Goal: Transaction & Acquisition: Book appointment/travel/reservation

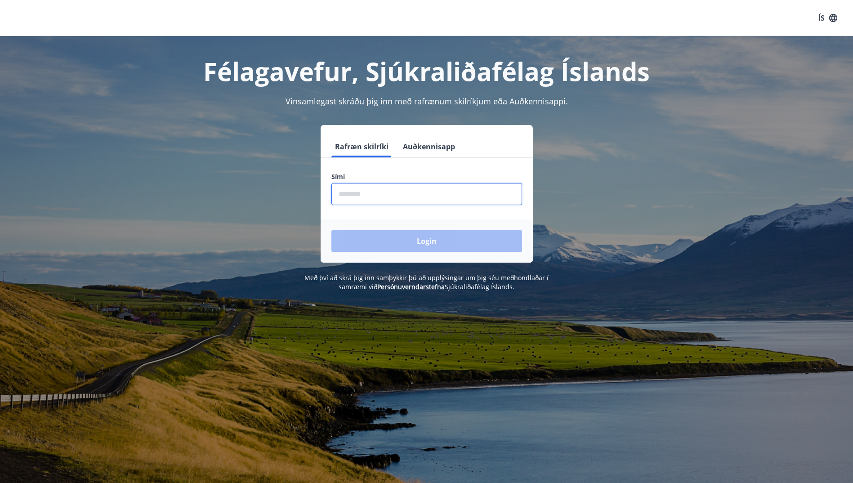
click at [351, 196] on input "phone" at bounding box center [426, 194] width 191 height 22
type input "********"
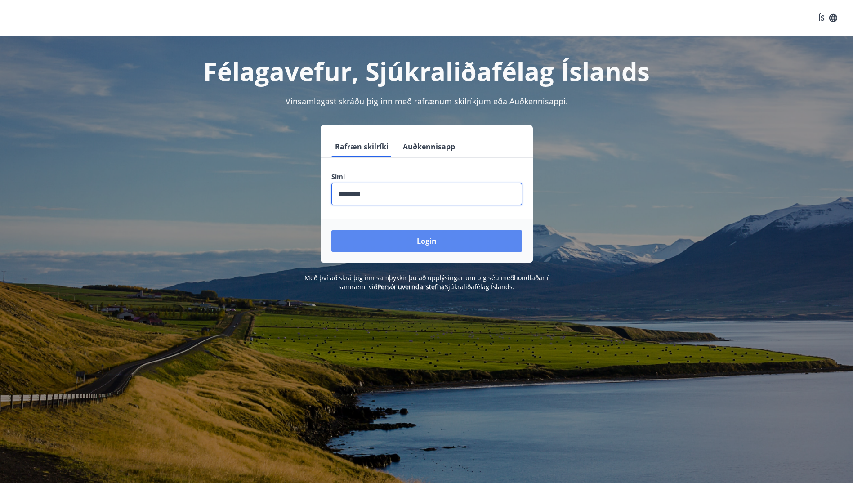
click at [430, 238] on button "Login" at bounding box center [426, 241] width 191 height 22
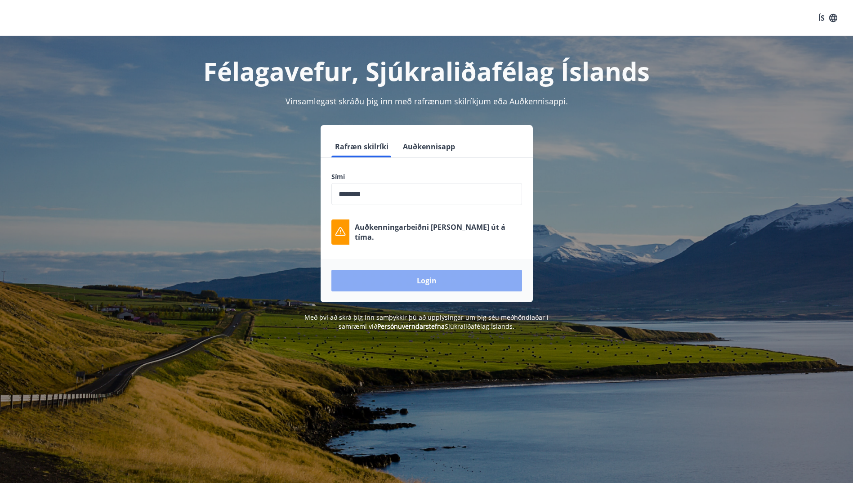
click at [434, 277] on button "Login" at bounding box center [426, 281] width 191 height 22
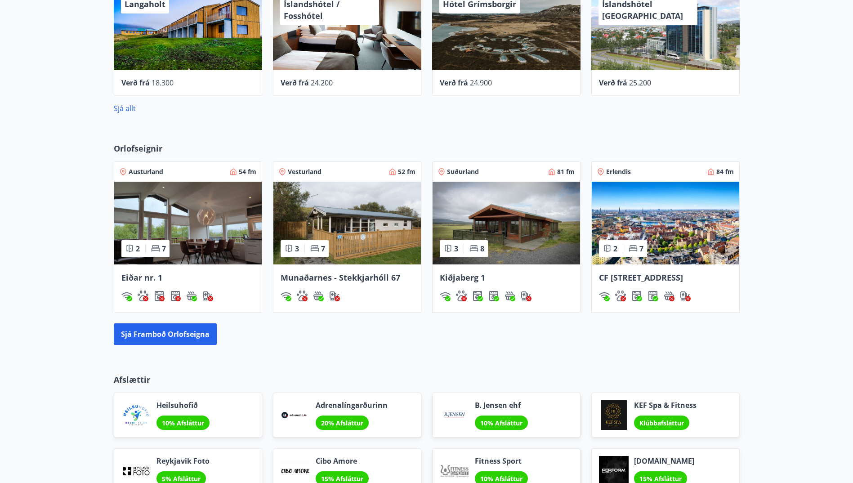
scroll to position [495, 0]
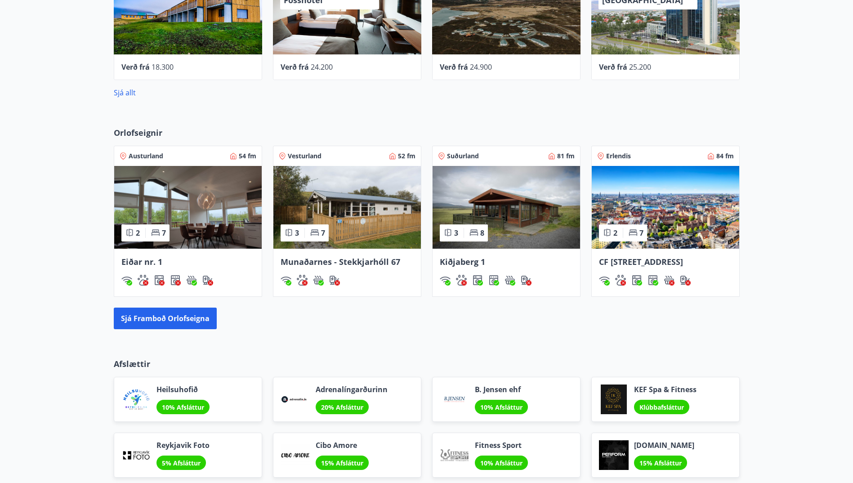
click at [475, 264] on span "Kiðjaberg 1" at bounding box center [462, 261] width 45 height 11
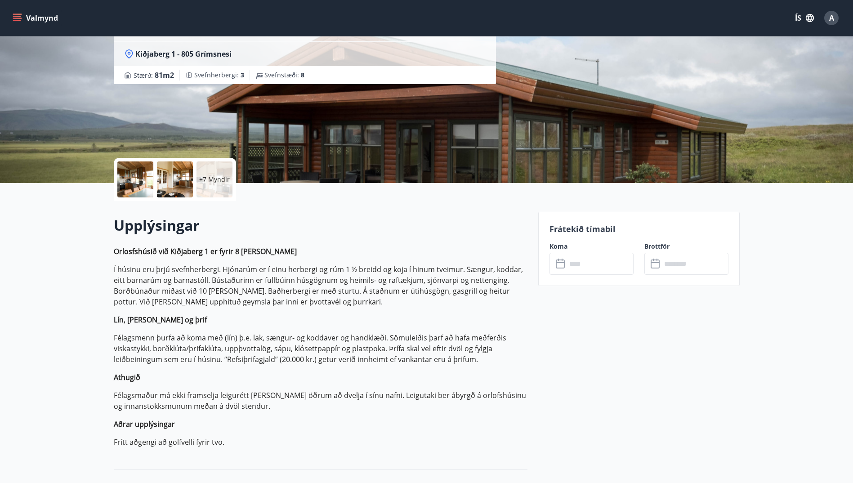
scroll to position [90, 0]
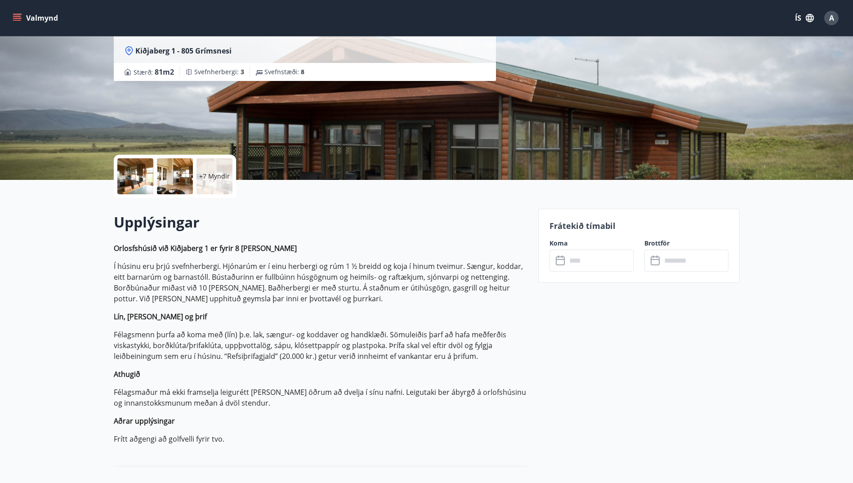
click at [566, 259] on icon at bounding box center [561, 260] width 11 height 11
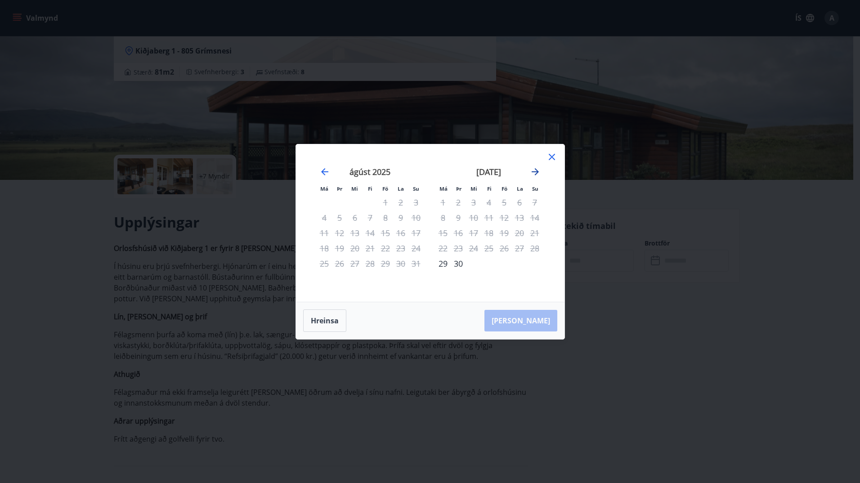
click at [536, 170] on icon "Move forward to switch to the next month." at bounding box center [535, 171] width 7 height 7
click at [324, 170] on icon "Move backward to switch to the previous month." at bounding box center [324, 171] width 11 height 11
click at [537, 172] on icon "Move forward to switch to the next month." at bounding box center [535, 171] width 7 height 7
click at [555, 156] on icon at bounding box center [551, 157] width 11 height 11
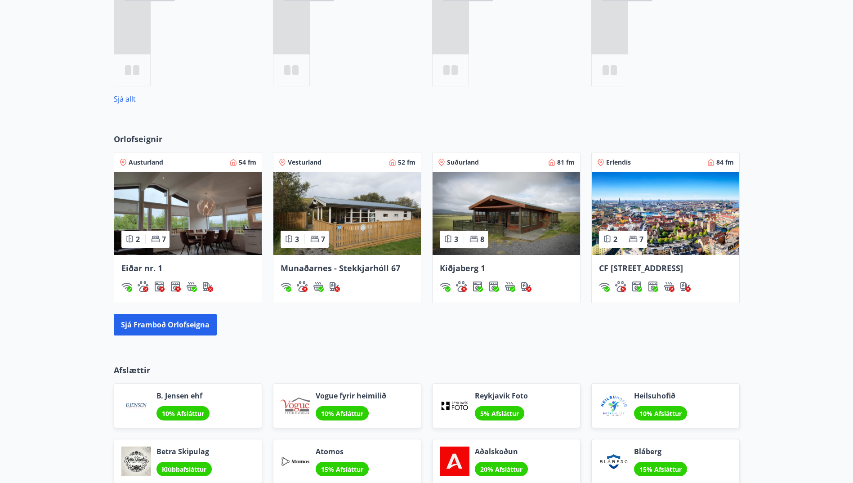
scroll to position [536, 0]
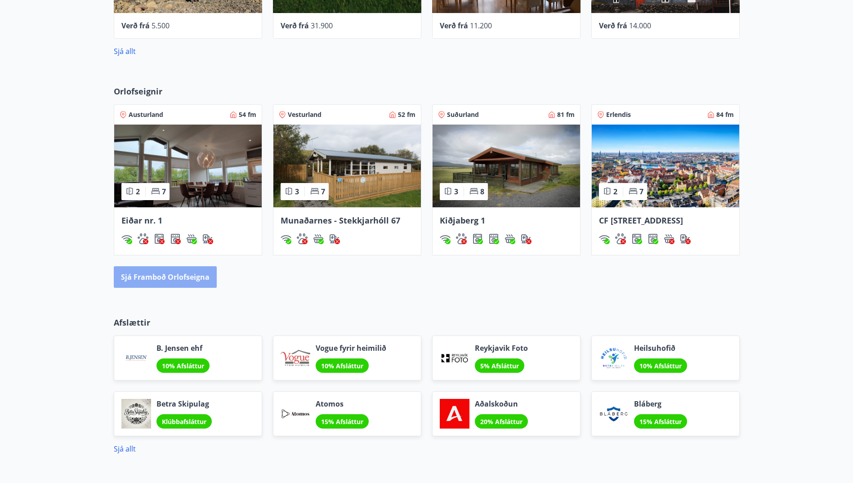
click at [203, 288] on button "Sjá framboð orlofseigna" at bounding box center [165, 277] width 103 height 22
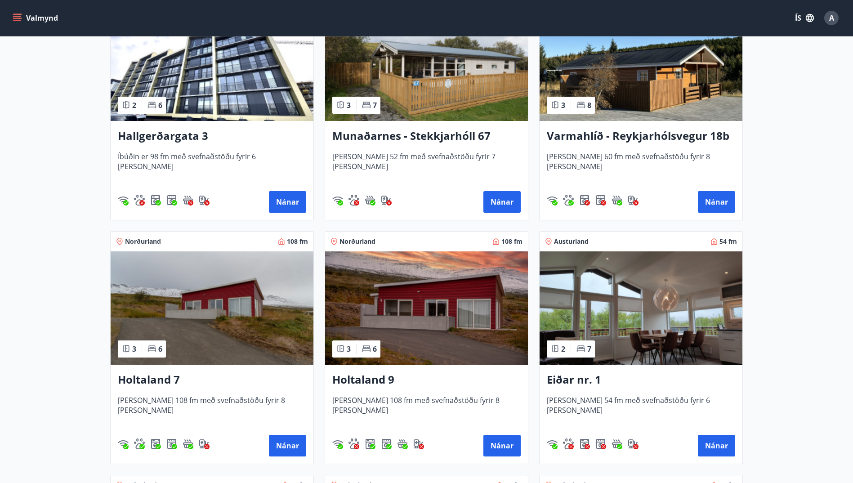
scroll to position [990, 0]
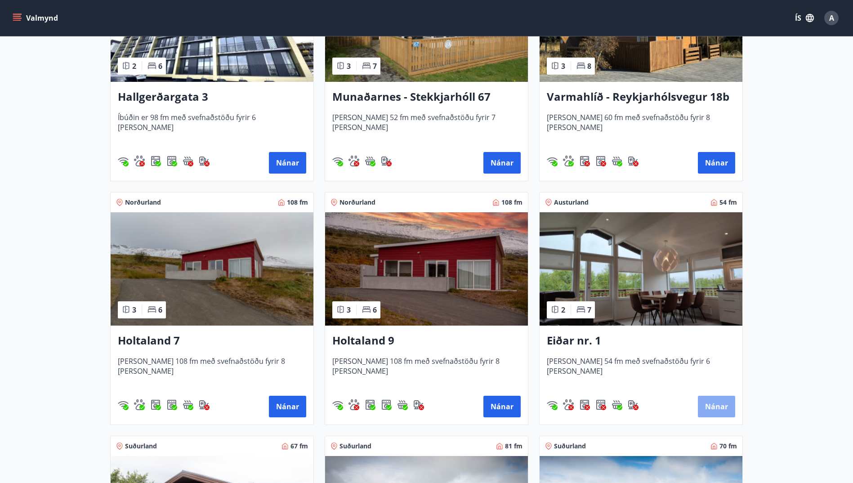
click at [721, 407] on button "Nánar" at bounding box center [716, 407] width 37 height 22
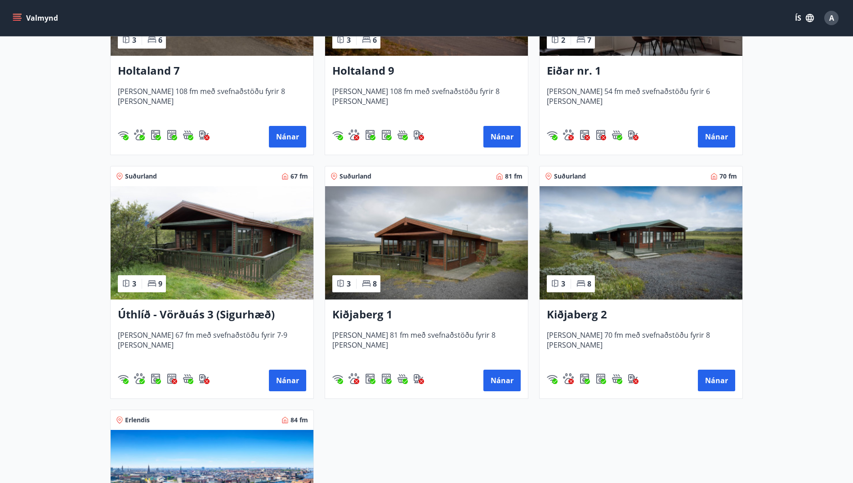
scroll to position [1304, 0]
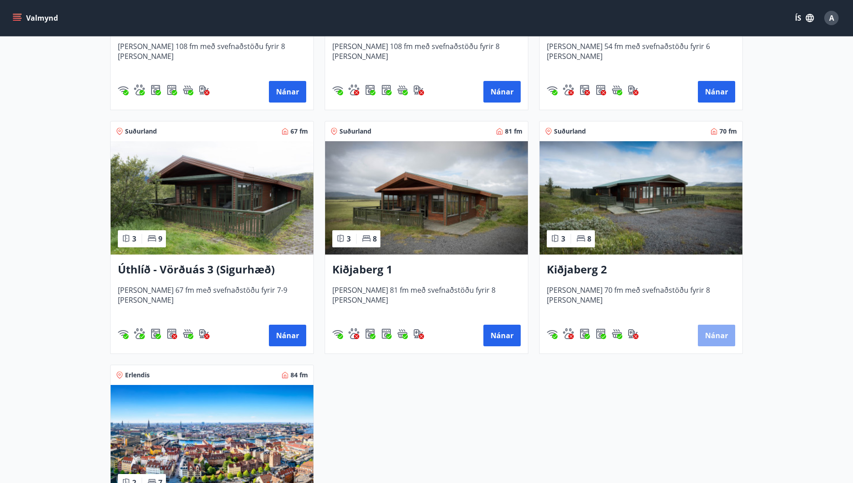
click at [712, 333] on button "Nánar" at bounding box center [716, 336] width 37 height 22
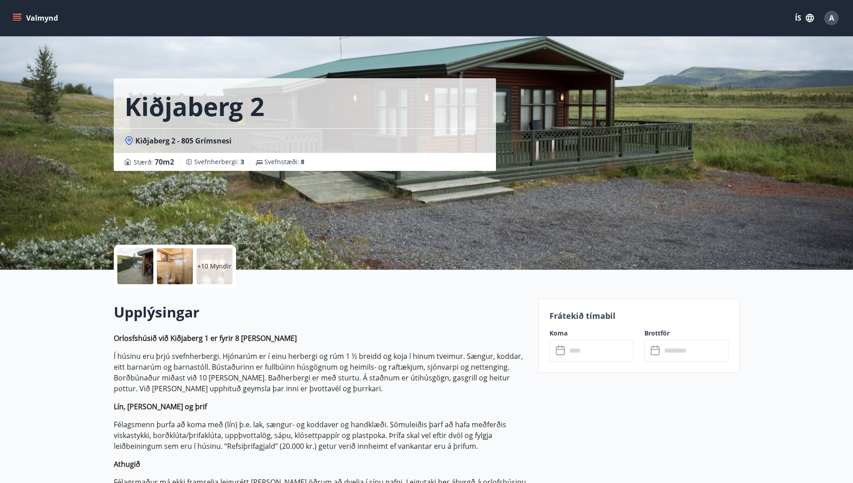
click at [568, 354] on input "text" at bounding box center [600, 351] width 67 height 22
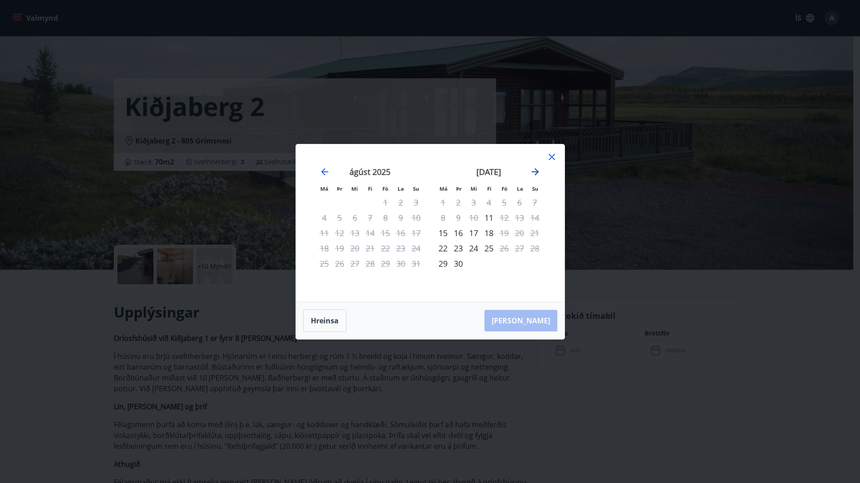
click at [530, 171] on icon "Move forward to switch to the next month." at bounding box center [535, 171] width 11 height 11
click at [550, 155] on icon at bounding box center [552, 157] width 6 height 6
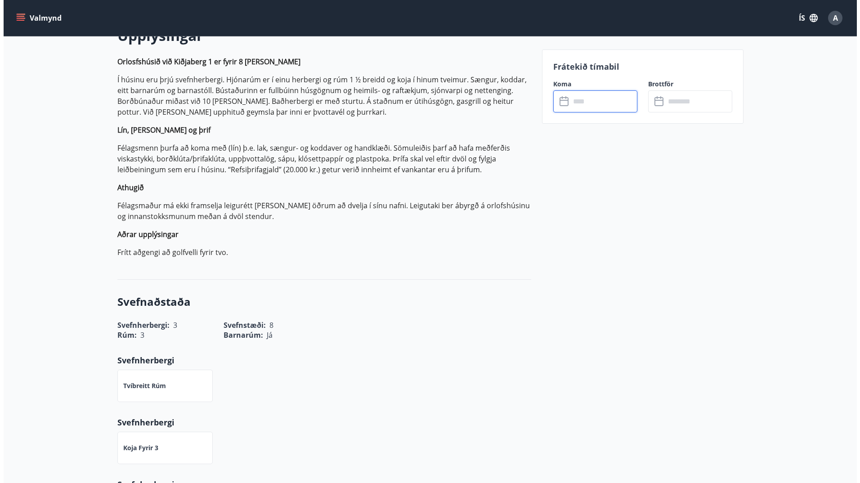
scroll to position [315, 0]
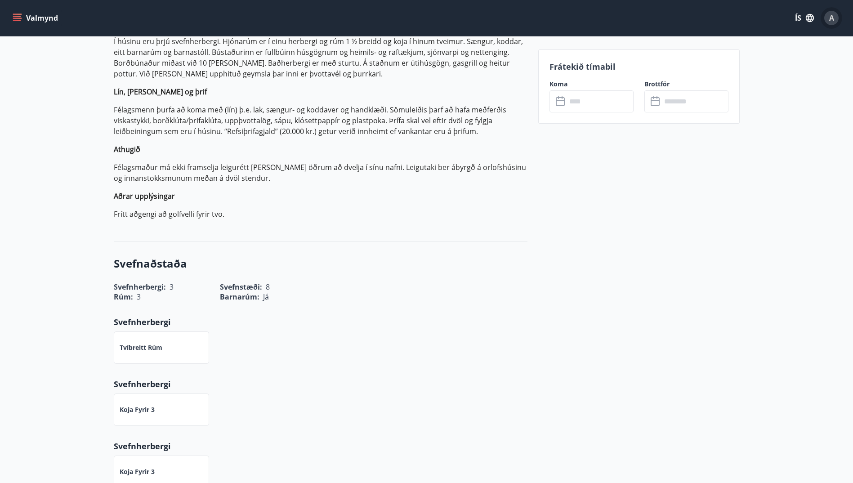
click at [834, 16] on div "A" at bounding box center [831, 18] width 14 height 14
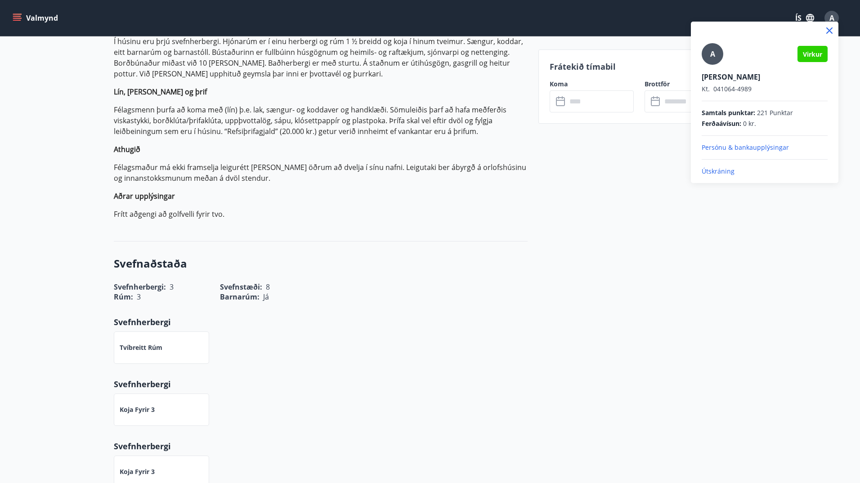
click at [723, 171] on p "Útskráning" at bounding box center [765, 171] width 126 height 9
